Goal: Task Accomplishment & Management: Complete application form

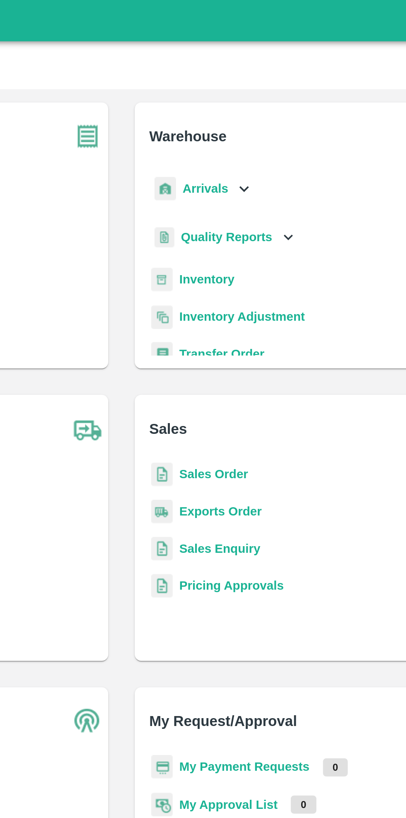
click at [263, 95] on icon at bounding box center [264, 94] width 5 height 3
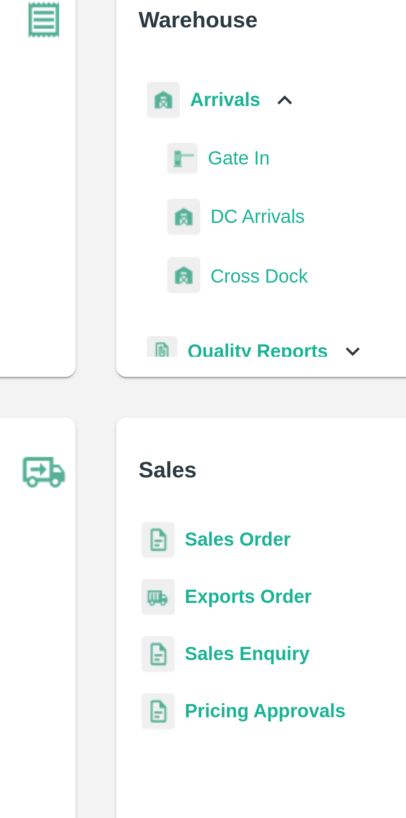
click at [256, 132] on span "DC Arrivals" at bounding box center [255, 132] width 31 height 9
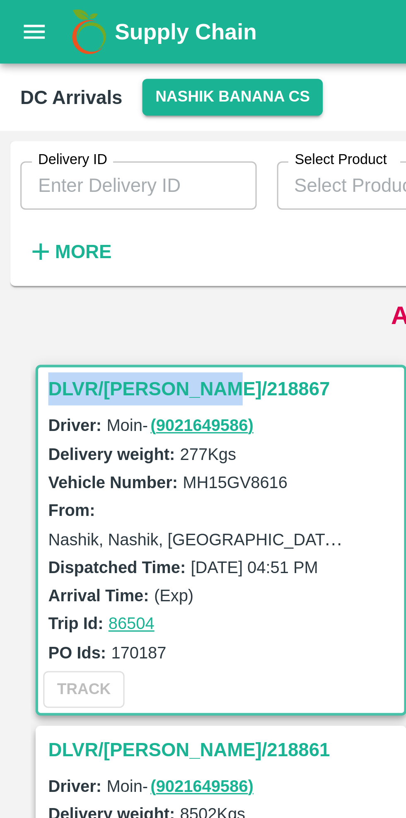
click at [29, 85] on strong "More" at bounding box center [27, 82] width 19 height 7
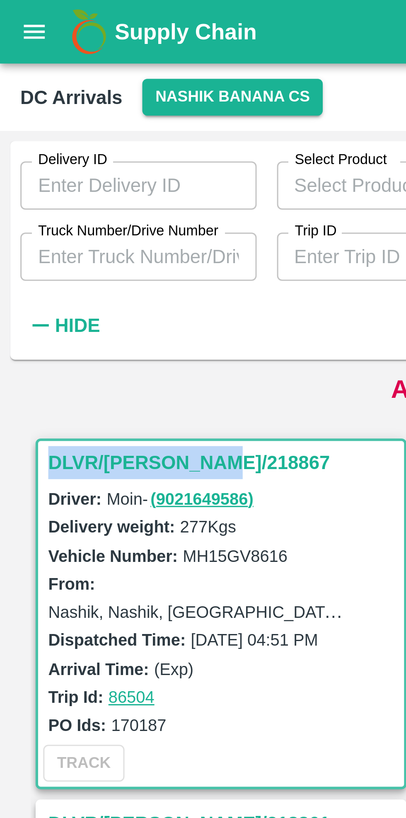
click at [61, 81] on input "Truck Number/Drive Number" at bounding box center [45, 84] width 77 height 16
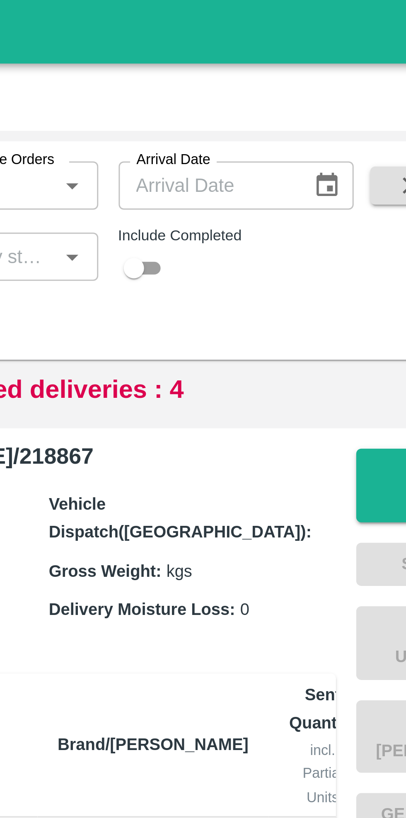
type input "0867"
click at [271, 85] on input "checkbox" at bounding box center [263, 88] width 30 height 10
checkbox input "true"
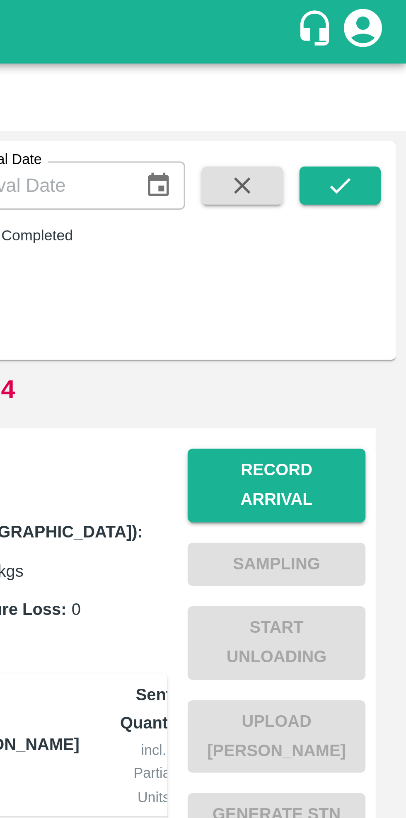
click at [380, 62] on icon "submit" at bounding box center [384, 60] width 9 height 9
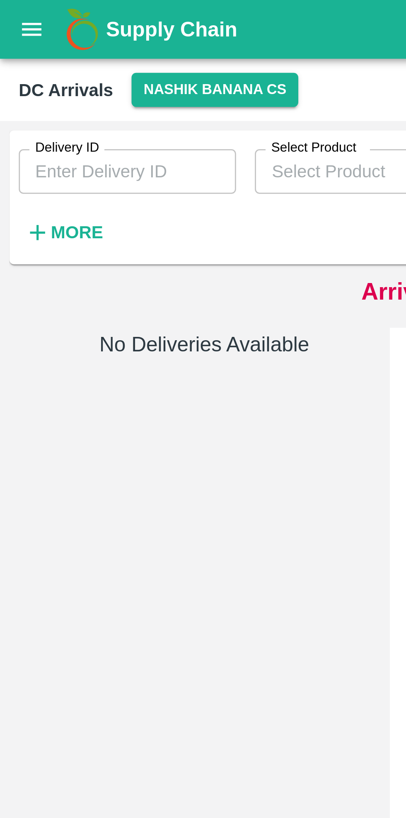
click at [24, 85] on strong "More" at bounding box center [27, 82] width 19 height 7
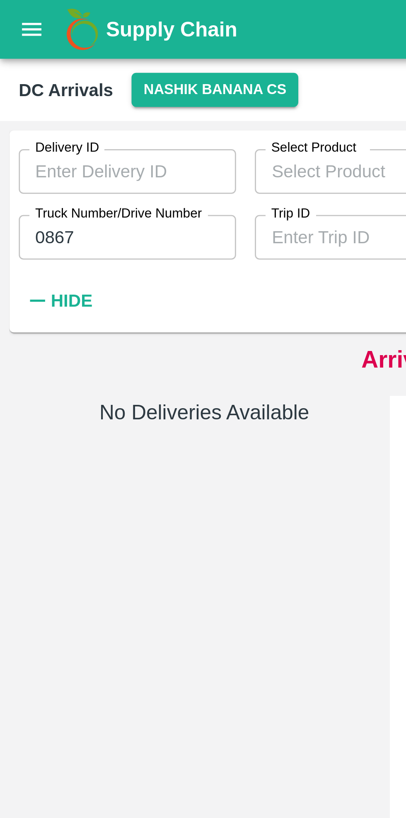
click at [80, 26] on button "Nashik Banana CS" at bounding box center [75, 32] width 59 height 12
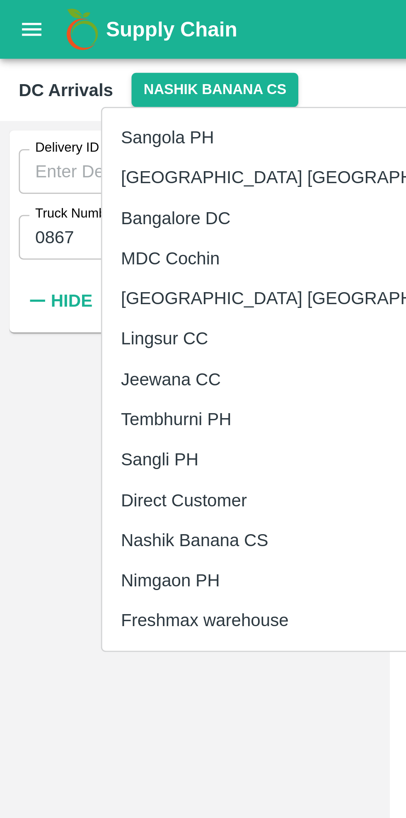
click at [72, 152] on li "Tembhurni PH" at bounding box center [107, 148] width 143 height 14
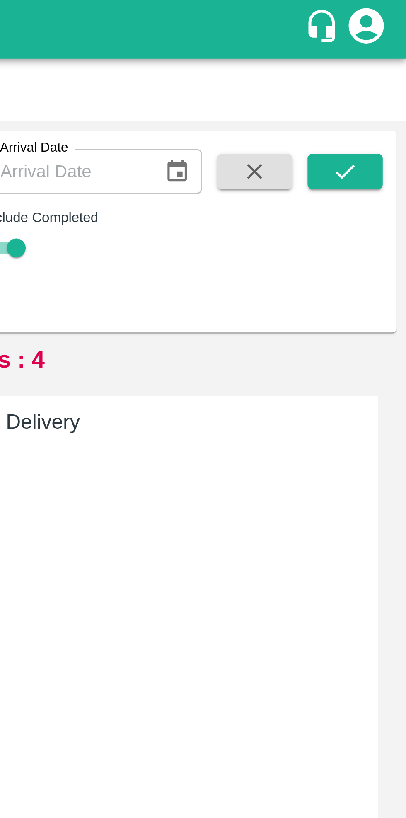
click at [384, 58] on icon "submit" at bounding box center [384, 60] width 9 height 9
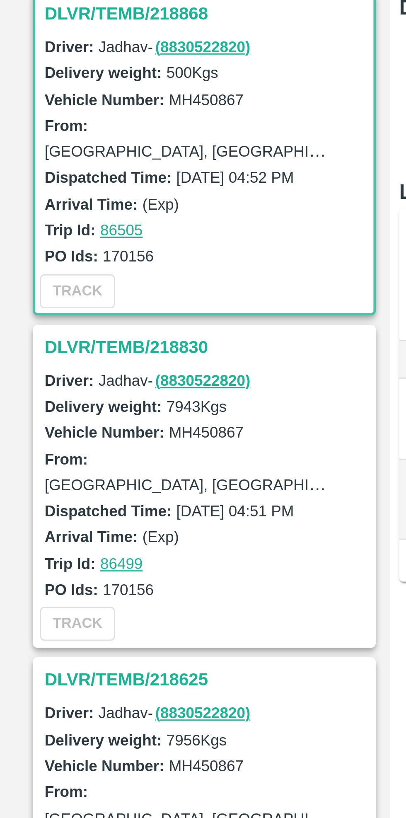
click at [46, 258] on h3 "DLVR/TEMB/218830" at bounding box center [73, 256] width 115 height 11
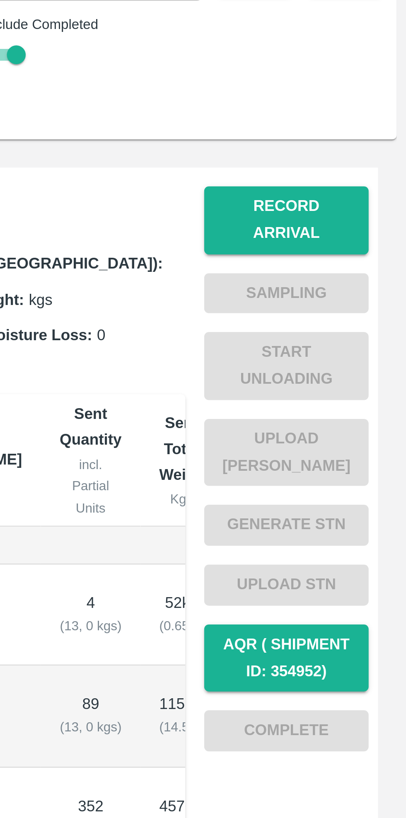
click at [363, 140] on button "Record Arrival" at bounding box center [364, 146] width 58 height 24
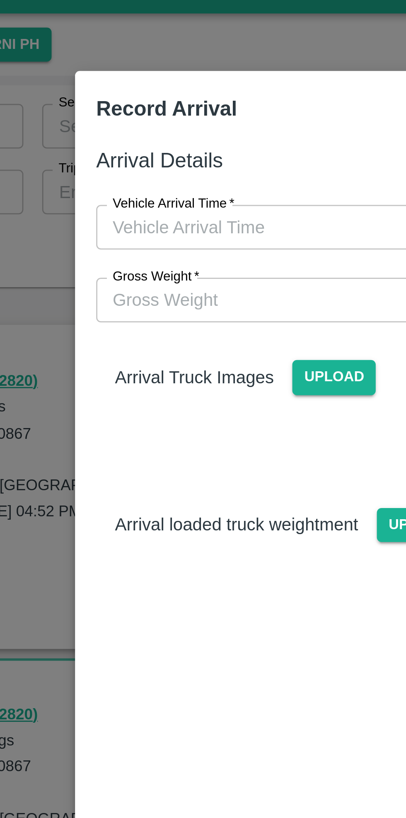
click at [191, 149] on span "Upload" at bounding box center [192, 149] width 29 height 12
click at [0, 0] on input "Upload" at bounding box center [0, 0] width 0 height 0
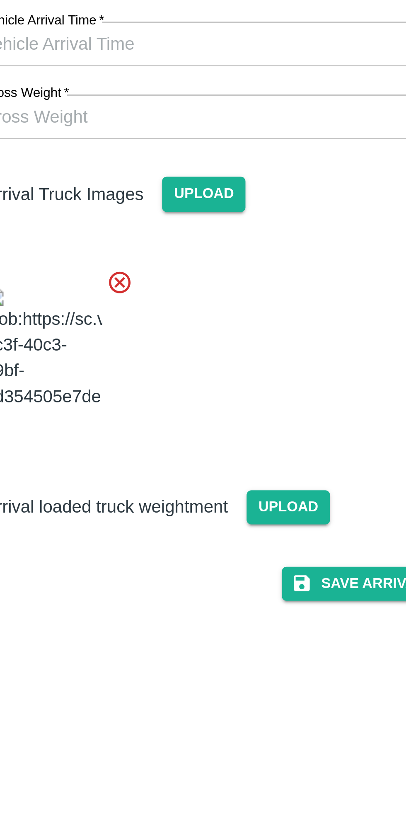
click at [221, 266] on span "Upload" at bounding box center [222, 260] width 29 height 12
click at [0, 0] on input "Upload" at bounding box center [0, 0] width 0 height 0
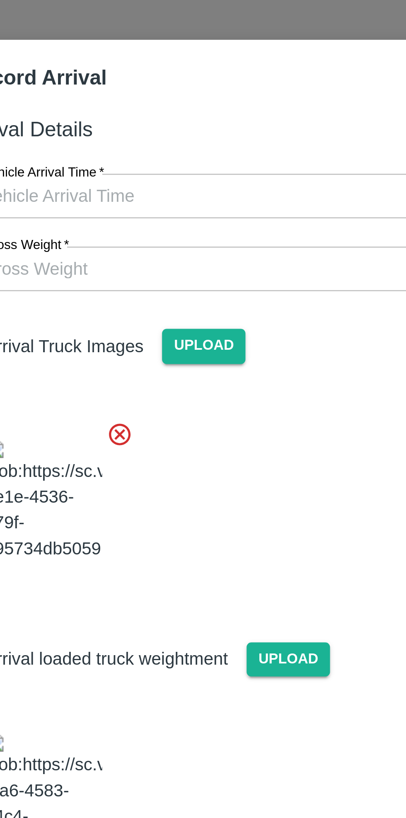
click at [198, 90] on input "Vehicle Arrival Time   *" at bounding box center [200, 96] width 182 height 16
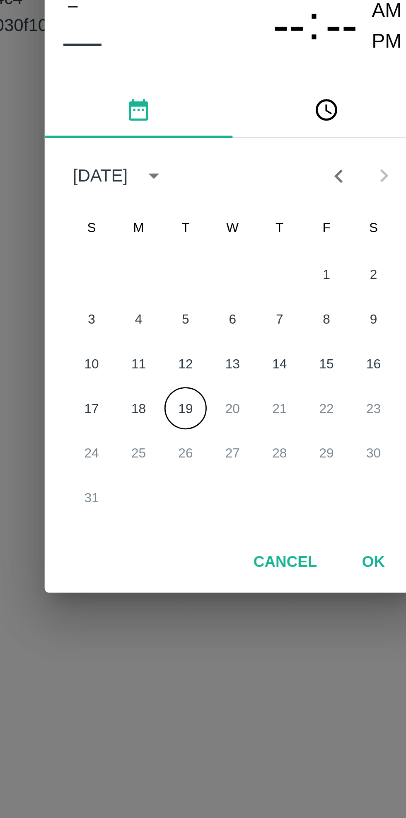
click at [186, 462] on button "19" at bounding box center [186, 459] width 15 height 15
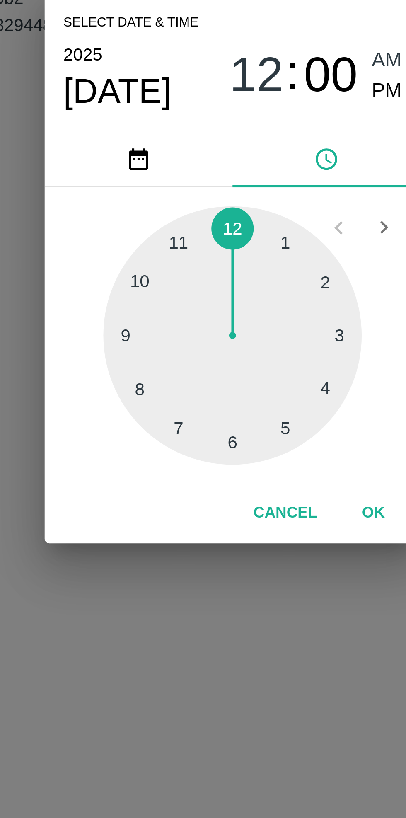
click at [236, 452] on div at bounding box center [203, 433] width 91 height 91
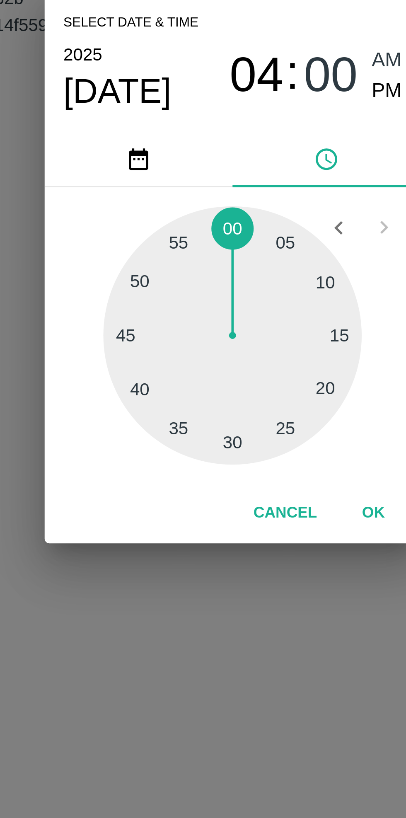
click at [243, 434] on div at bounding box center [203, 433] width 91 height 91
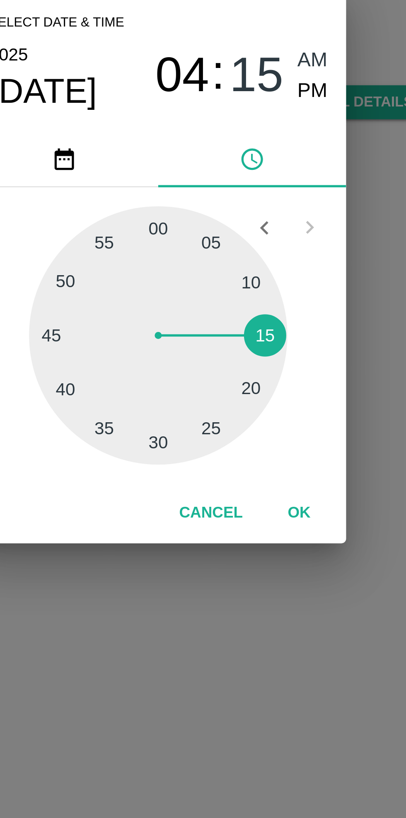
click at [255, 498] on button "OK" at bounding box center [253, 497] width 27 height 15
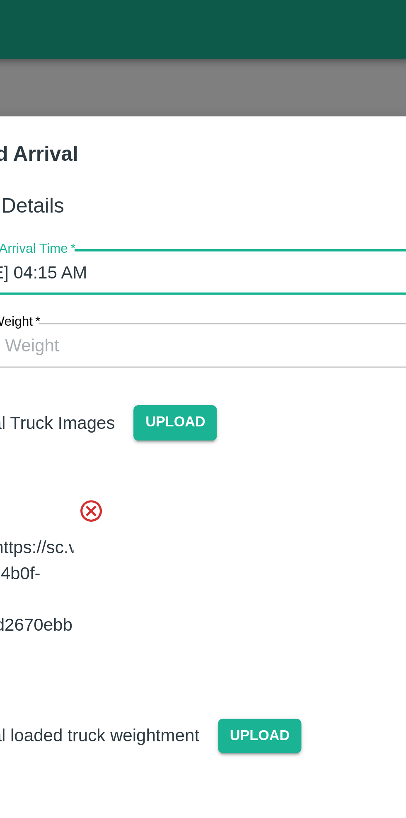
click at [219, 92] on input "[DATE] 04:15 AM" at bounding box center [200, 96] width 182 height 16
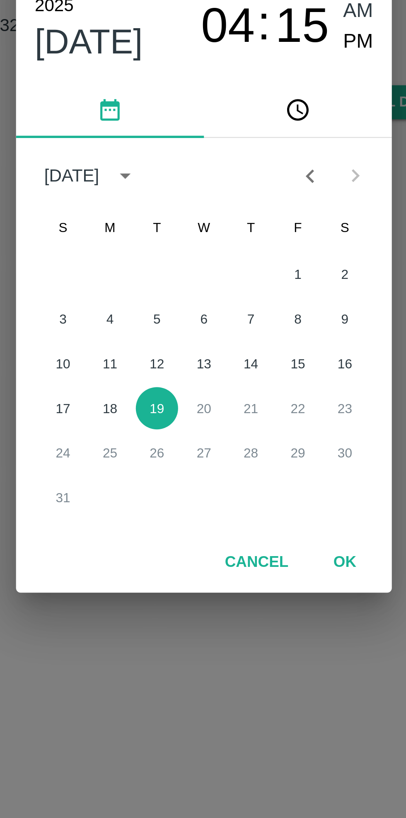
click at [257, 333] on span "PM" at bounding box center [257, 330] width 11 height 11
type input "[DATE] 04:15 PM"
click at [254, 517] on button "OK" at bounding box center [253, 514] width 27 height 15
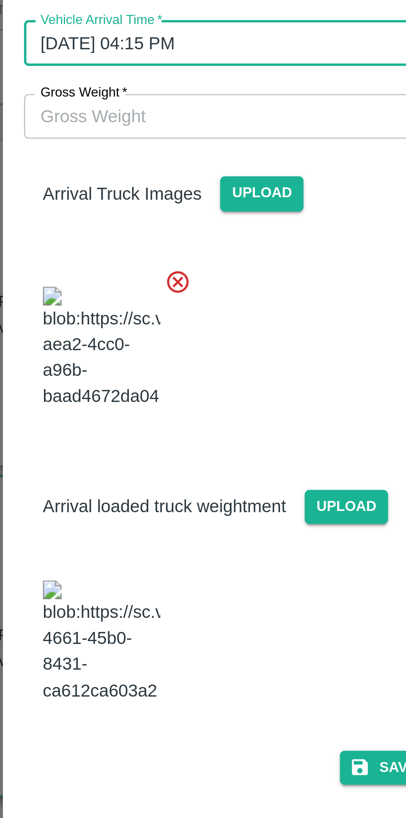
click at [176, 122] on input "Gross Weight   *" at bounding box center [195, 122] width 172 height 16
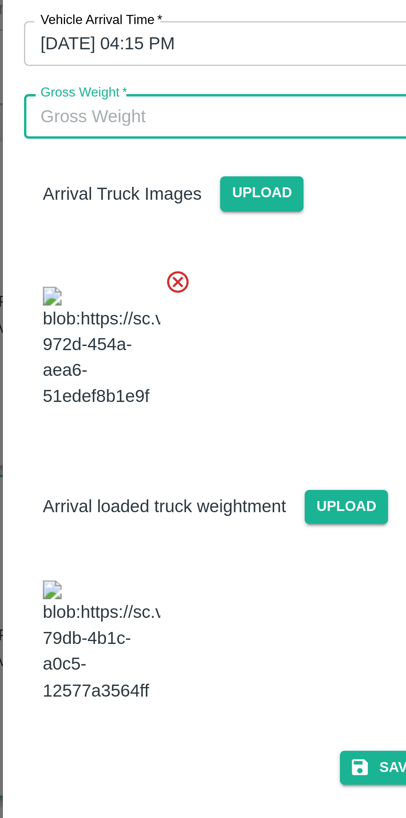
click at [173, 124] on input "Gross Weight   *" at bounding box center [195, 122] width 172 height 16
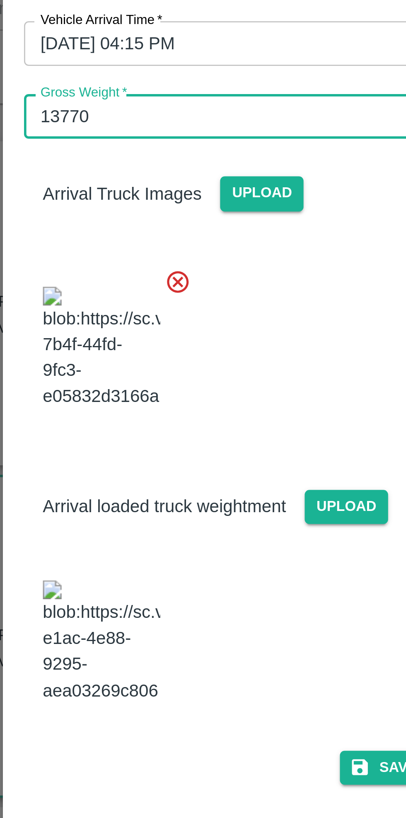
type input "13770"
click at [221, 204] on div at bounding box center [199, 201] width 195 height 65
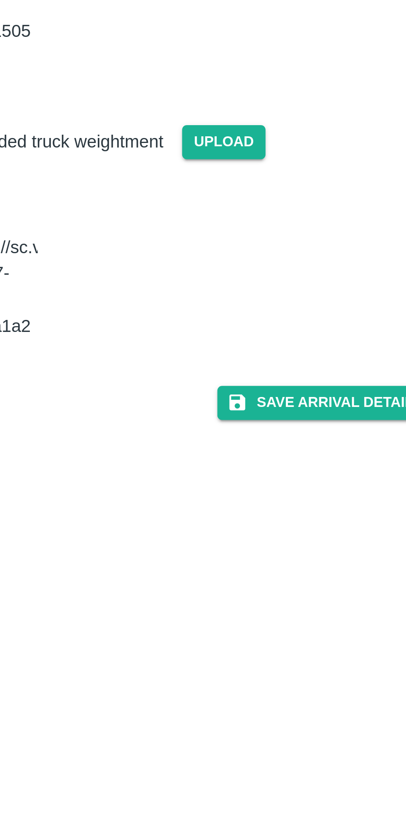
click at [262, 358] on button "Save Arrival Details" at bounding box center [259, 352] width 77 height 12
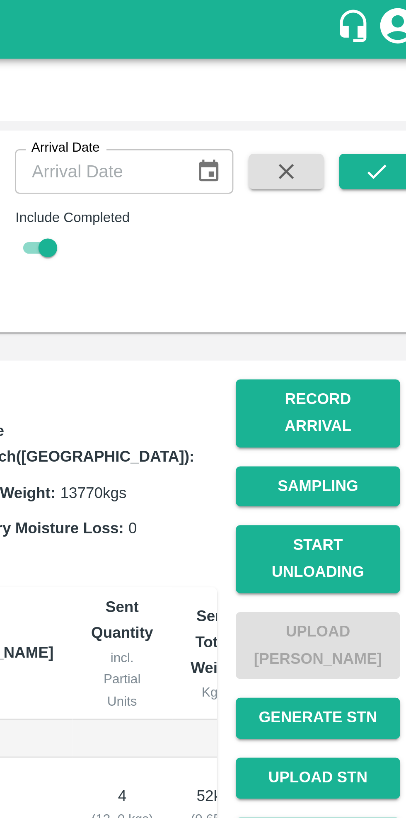
click at [369, 186] on button "Start Unloading" at bounding box center [364, 197] width 58 height 24
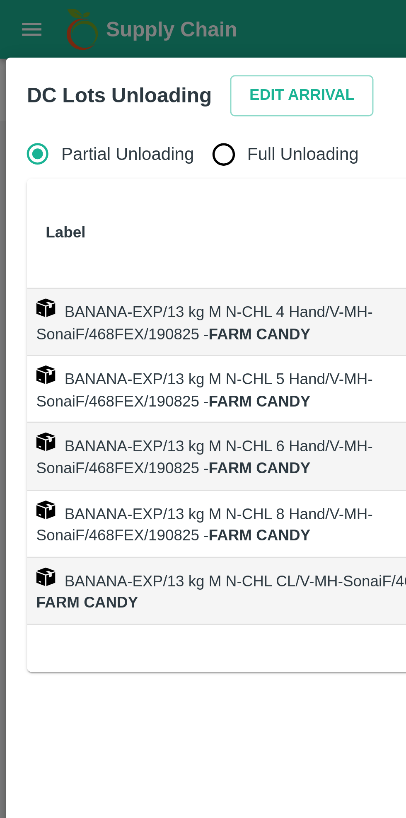
click at [100, 34] on button "Edit Arrival" at bounding box center [106, 34] width 51 height 15
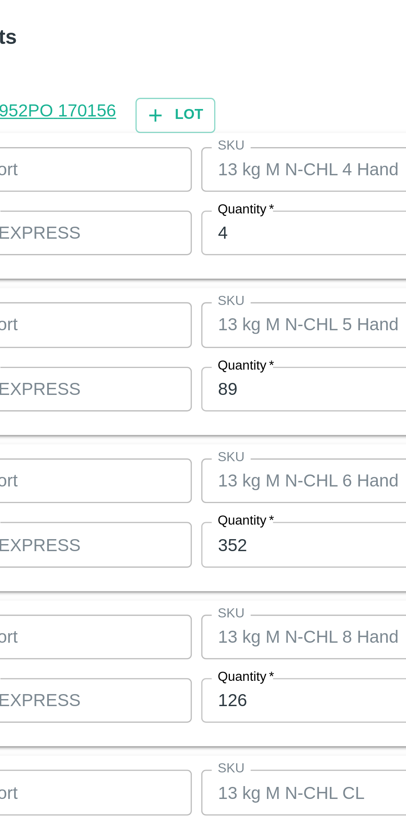
click at [155, 318] on input "4" at bounding box center [188, 315] width 108 height 16
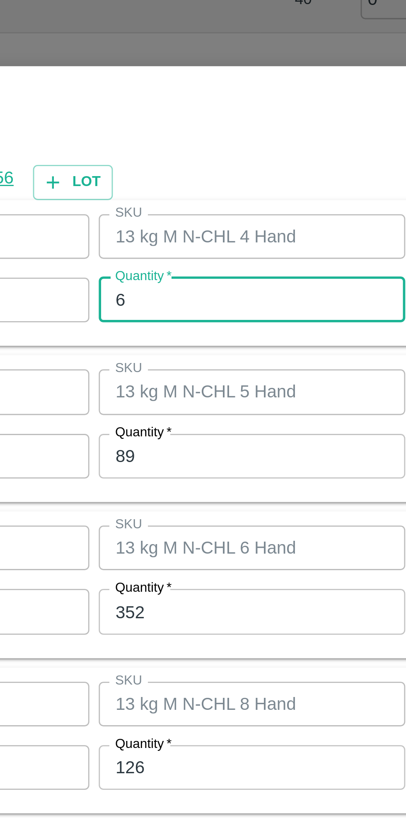
type input "6"
click at [162, 372] on input "89" at bounding box center [188, 370] width 108 height 16
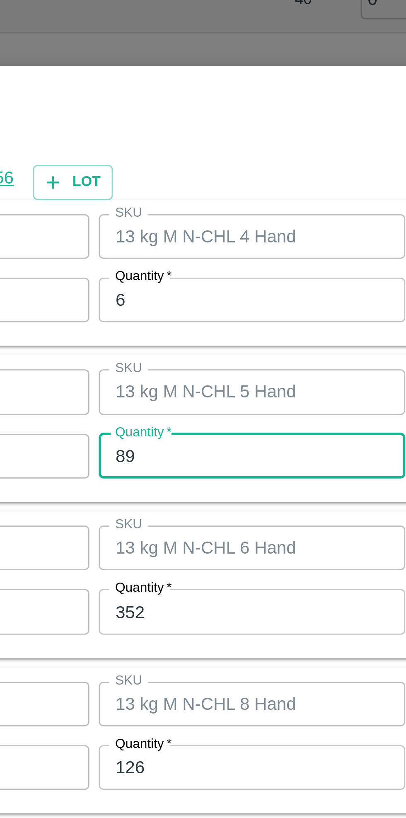
type input "8"
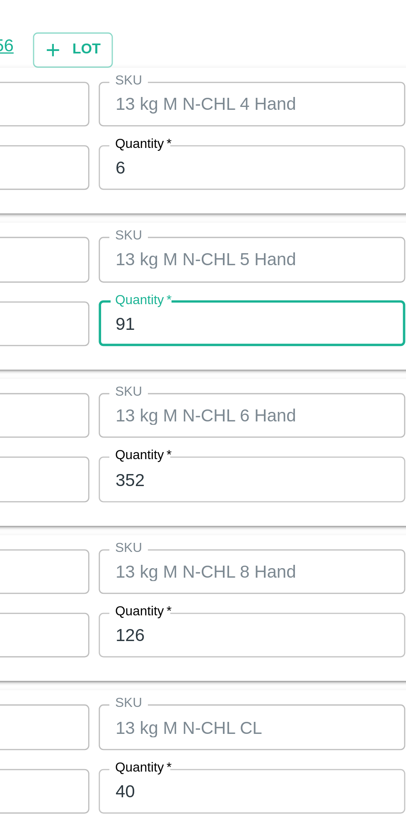
type input "91"
click at [168, 426] on input "352" at bounding box center [188, 425] width 108 height 16
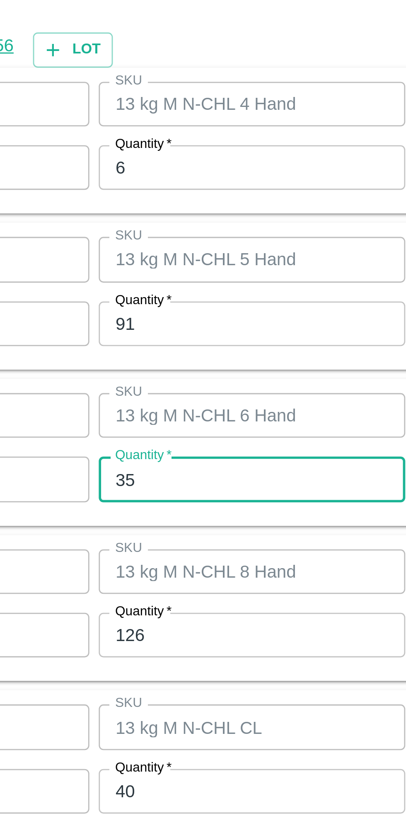
type input "3"
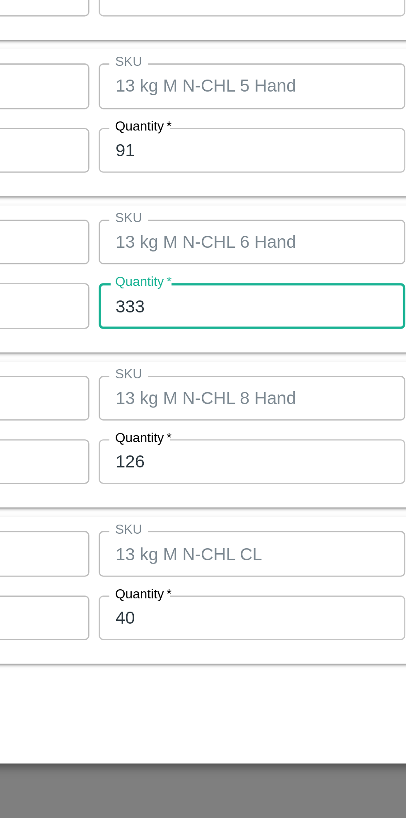
type input "333"
click at [159, 482] on input "126" at bounding box center [188, 480] width 108 height 16
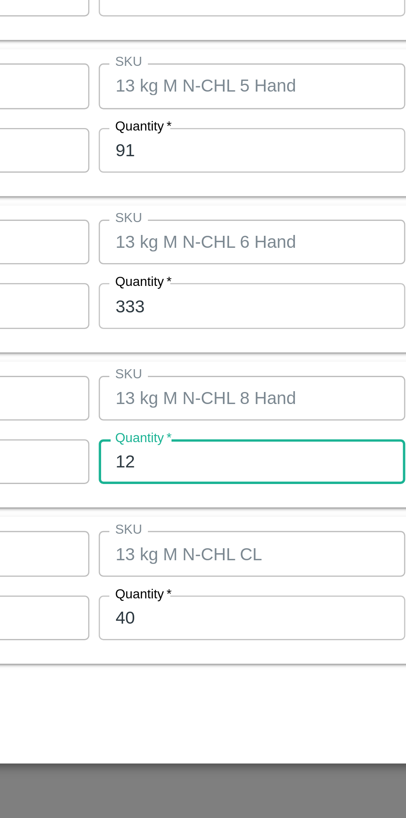
type input "1"
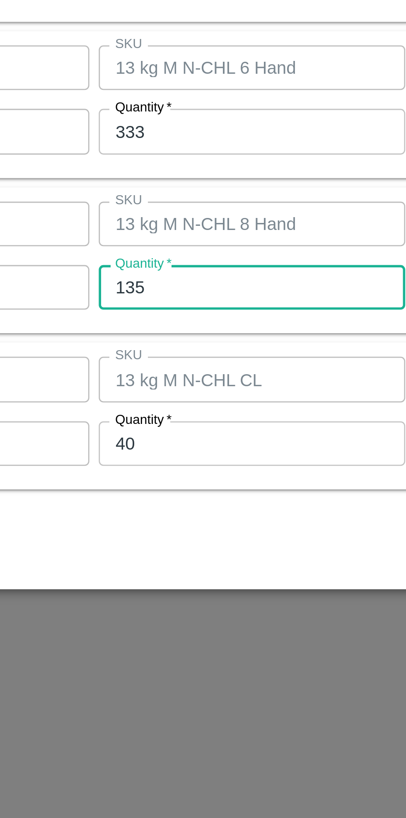
type input "135"
click at [167, 536] on input "40" at bounding box center [188, 535] width 108 height 16
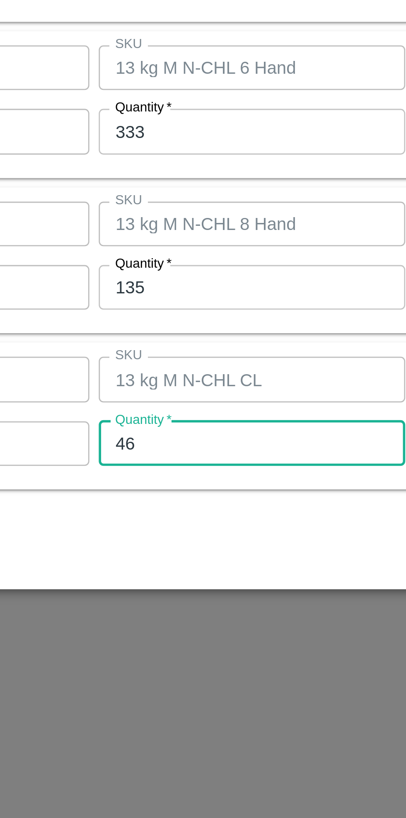
type input "46"
click at [190, 562] on div "Cancel Save" at bounding box center [204, 570] width 378 height 24
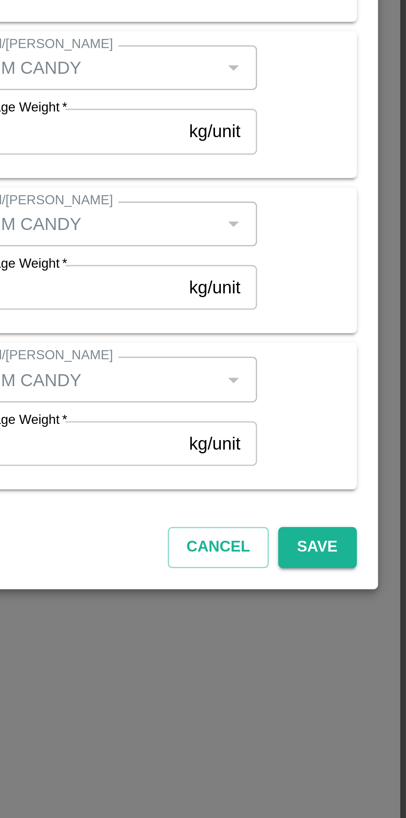
click at [376, 573] on button "Save" at bounding box center [374, 571] width 27 height 15
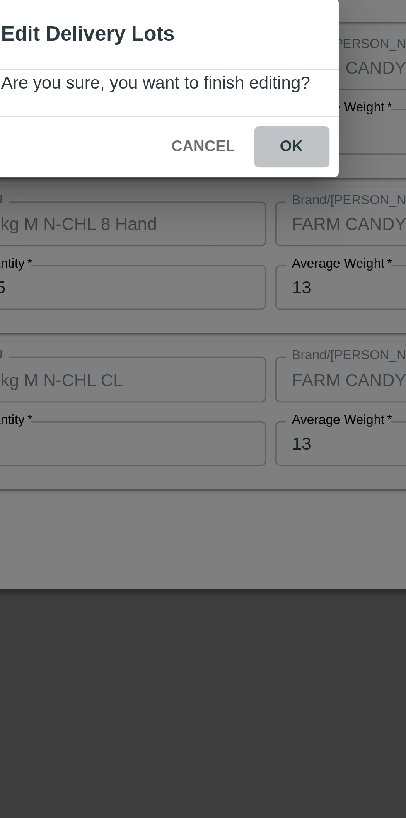
click at [255, 430] on button "ok" at bounding box center [251, 430] width 27 height 15
